Goal: Task Accomplishment & Management: Complete application form

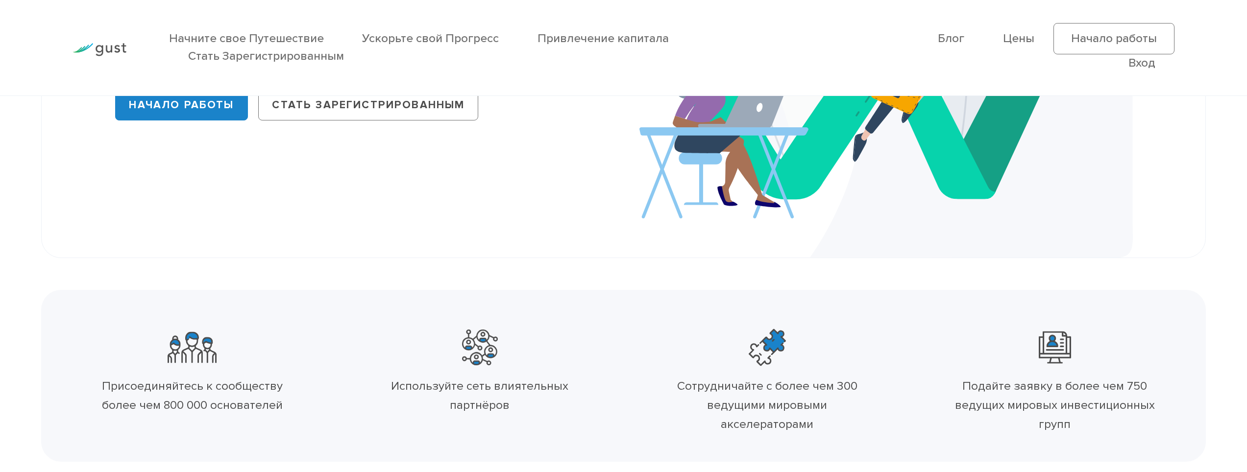
scroll to position [233, 0]
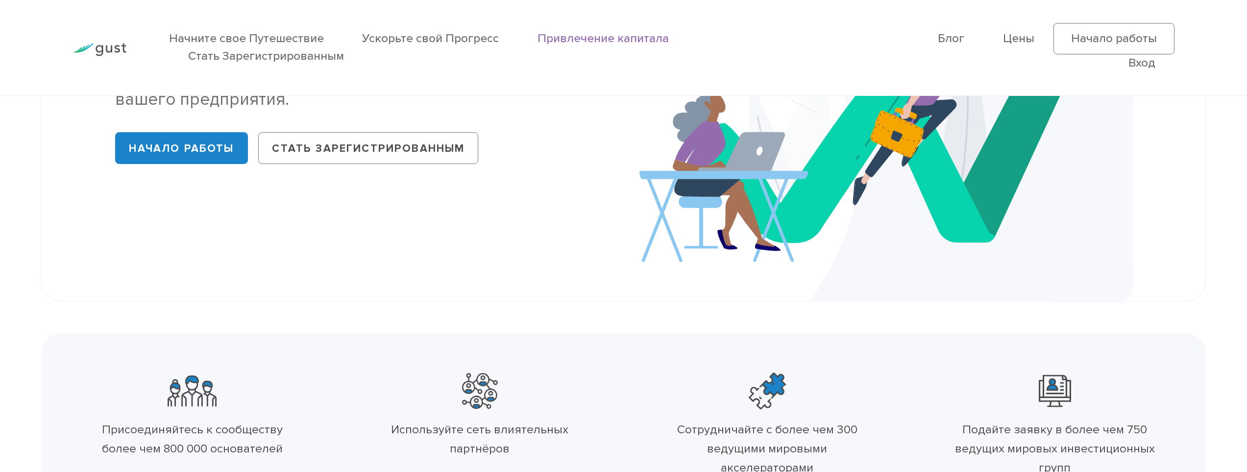
click at [627, 36] on link "Привлечение капитала" at bounding box center [603, 38] width 131 height 14
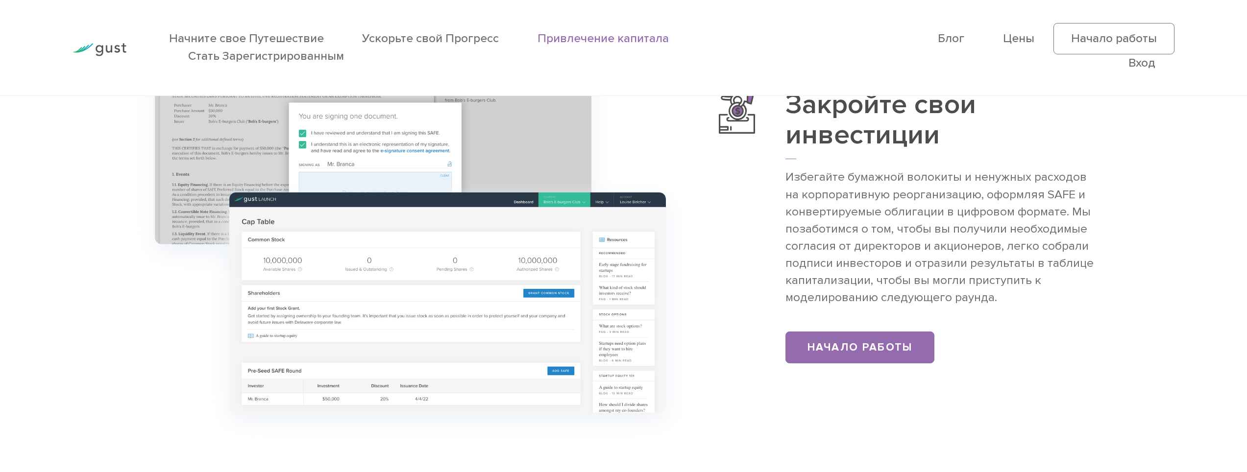
scroll to position [1715, 0]
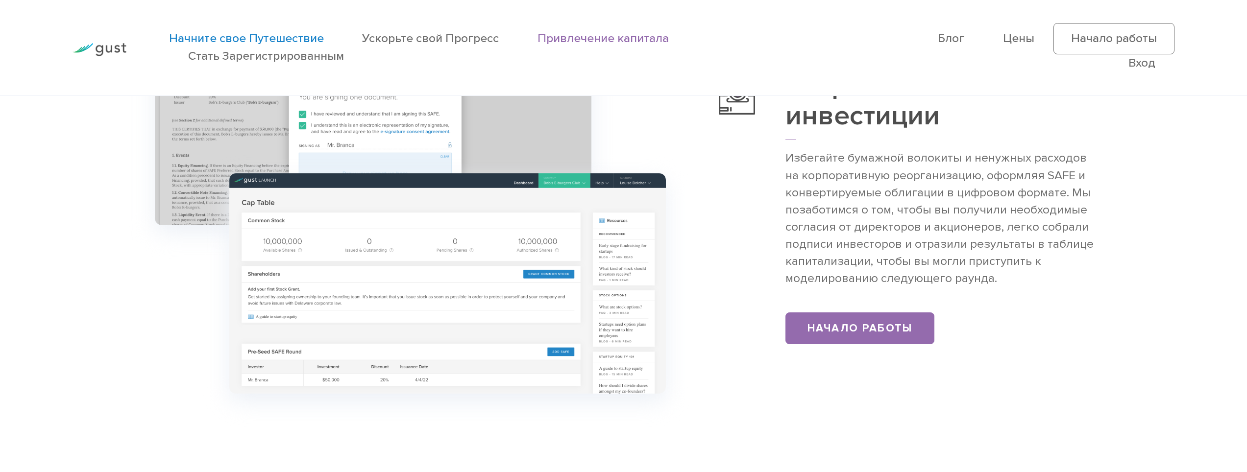
click at [289, 33] on link "Начните свое Путешествие" at bounding box center [246, 38] width 155 height 14
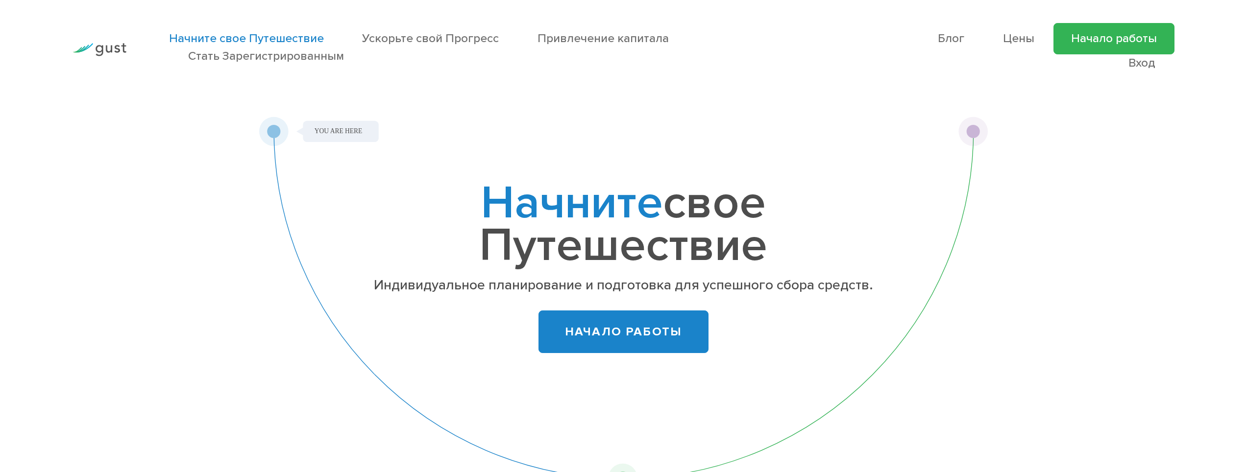
click at [1096, 53] on link "Начало работы" at bounding box center [1113, 38] width 121 height 31
click at [1143, 65] on link "Вход" at bounding box center [1141, 63] width 27 height 14
